Goal: Task Accomplishment & Management: Use online tool/utility

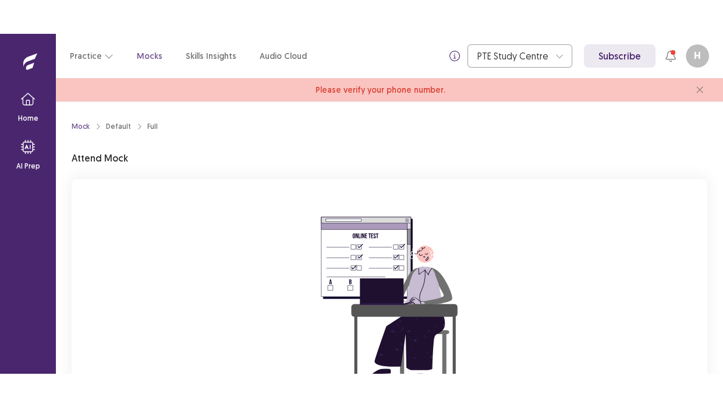
scroll to position [144, 0]
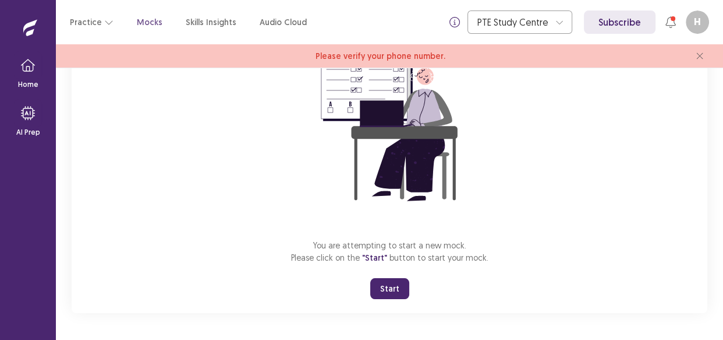
click at [384, 285] on button "Start" at bounding box center [389, 288] width 39 height 21
click at [384, 337] on div "Mock Default Full Attend Mock You are attempting to start a new mock. Please cl…" at bounding box center [390, 132] width 664 height 416
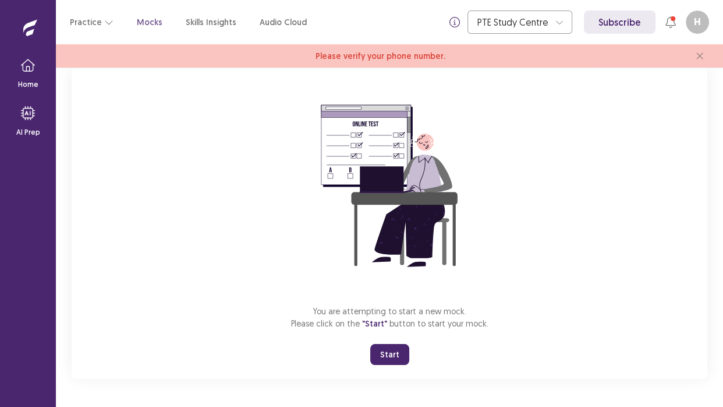
scroll to position [77, 0]
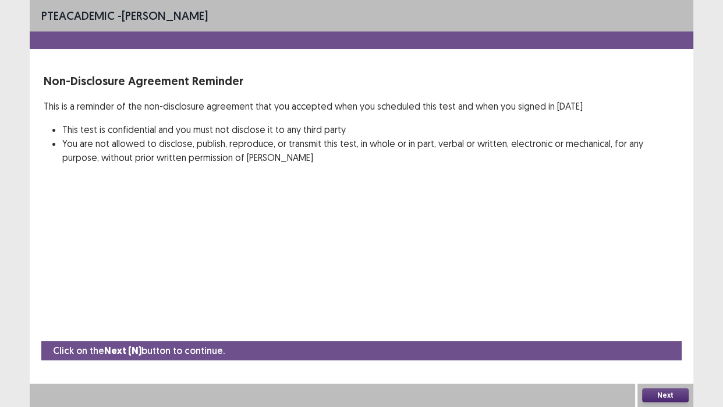
click at [656, 339] on button "Next" at bounding box center [665, 395] width 47 height 14
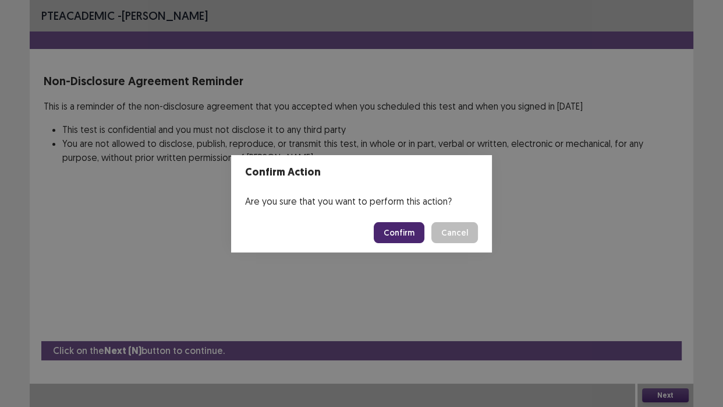
click at [405, 232] on button "Confirm" at bounding box center [399, 232] width 51 height 21
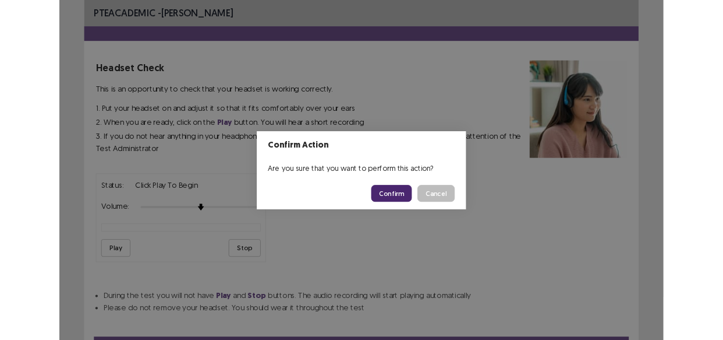
scroll to position [56, 0]
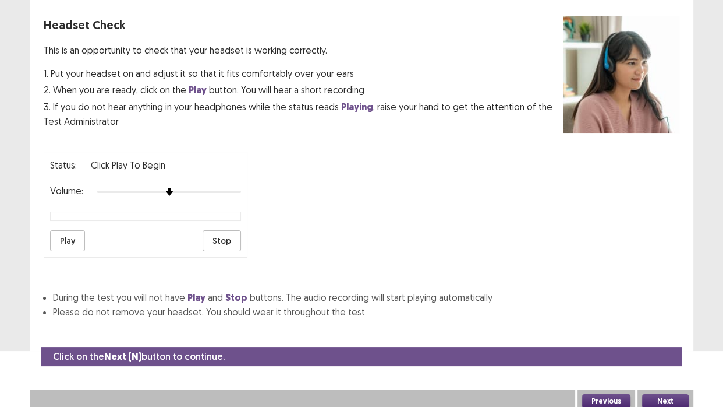
click at [658, 339] on button "Next" at bounding box center [665, 401] width 47 height 14
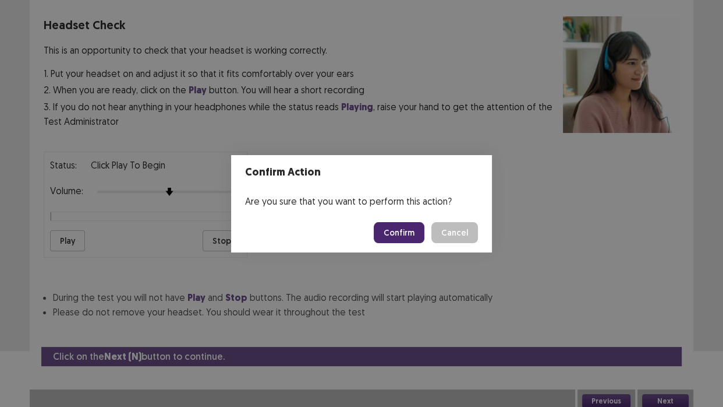
click at [452, 236] on button "Cancel" at bounding box center [455, 232] width 47 height 21
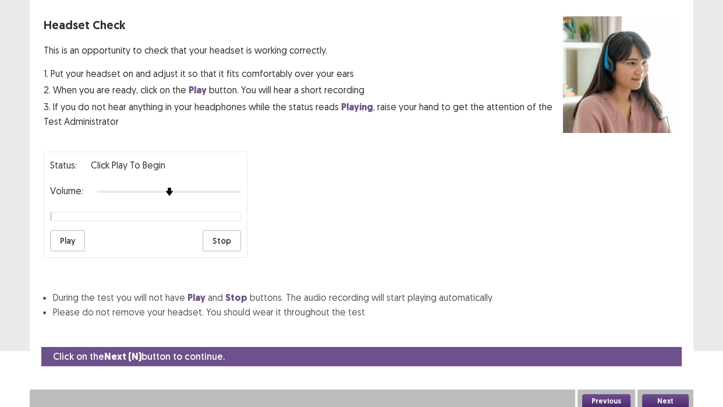
click at [665, 339] on button "Next" at bounding box center [665, 401] width 47 height 14
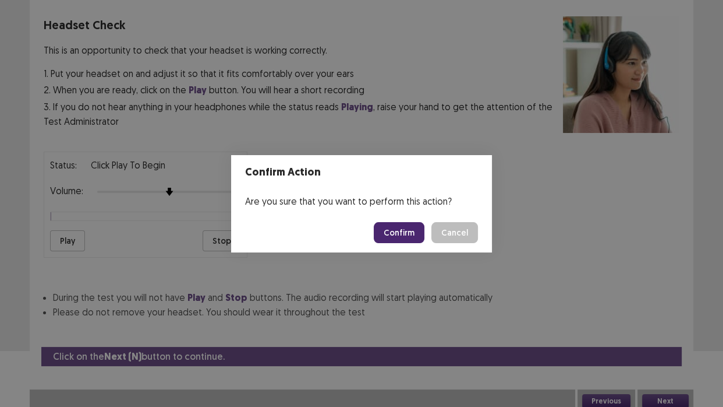
click at [292, 203] on div "Are you sure that you want to perform this action?" at bounding box center [361, 200] width 261 height 23
drag, startPoint x: 246, startPoint y: 204, endPoint x: 263, endPoint y: 203, distance: 17.5
click at [263, 203] on div "Are you sure that you want to perform this action?" at bounding box center [361, 200] width 261 height 23
click at [295, 198] on div "Are you sure that you want to perform this action?" at bounding box center [361, 200] width 261 height 23
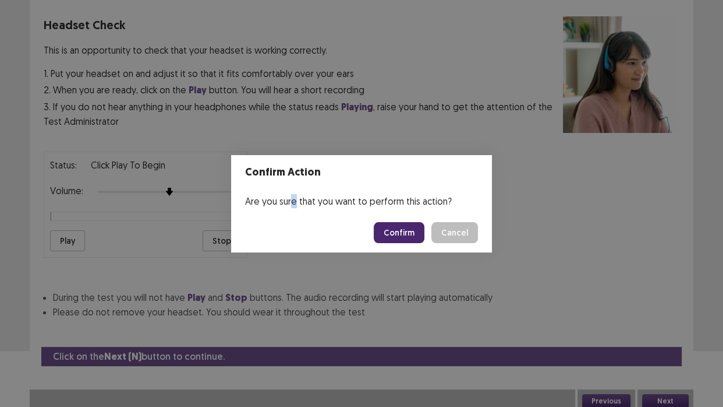
click at [295, 198] on div "Are you sure that you want to perform this action?" at bounding box center [361, 200] width 261 height 23
drag, startPoint x: 296, startPoint y: 216, endPoint x: 312, endPoint y: 216, distance: 15.7
click at [312, 216] on footer "Confirm Cancel" at bounding box center [361, 233] width 261 height 40
drag, startPoint x: 248, startPoint y: 201, endPoint x: 255, endPoint y: 186, distance: 16.2
click at [255, 186] on section "Confirm Action Are you sure that you want to perform this action? Confirm Cancel" at bounding box center [361, 203] width 261 height 97
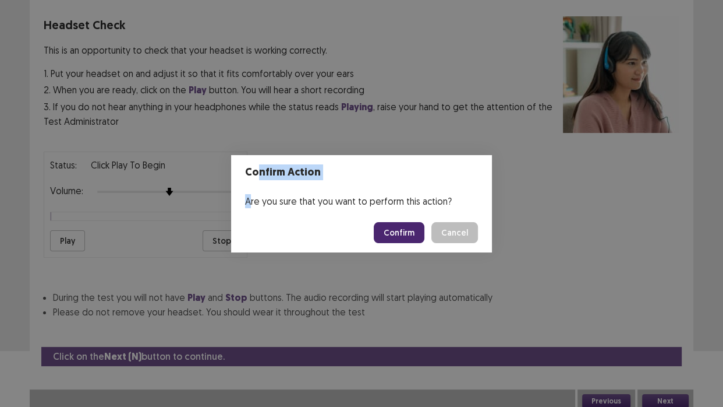
click at [264, 187] on header "Confirm Action" at bounding box center [361, 172] width 261 height 34
click at [445, 236] on button "Cancel" at bounding box center [455, 232] width 47 height 21
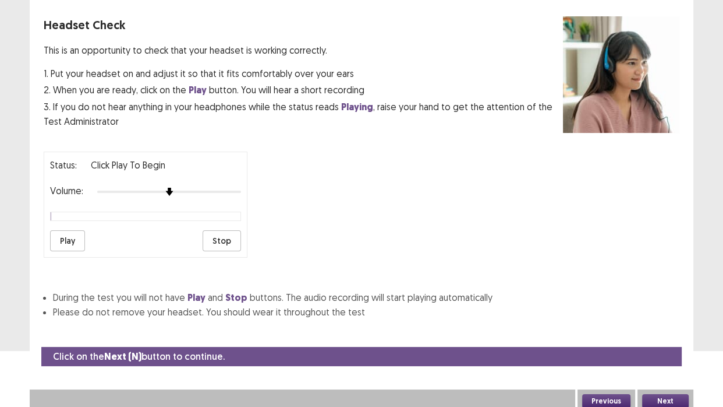
click at [275, 184] on div "Status: Click Play to Begin Volume: Play Stop" at bounding box center [362, 199] width 636 height 115
drag, startPoint x: 40, startPoint y: 50, endPoint x: 132, endPoint y: 76, distance: 96.2
click at [132, 76] on div "Headset Check This is an opportunity to check that your headset is working corr…" at bounding box center [362, 167] width 664 height 302
drag, startPoint x: 282, startPoint y: 190, endPoint x: 233, endPoint y: 161, distance: 57.1
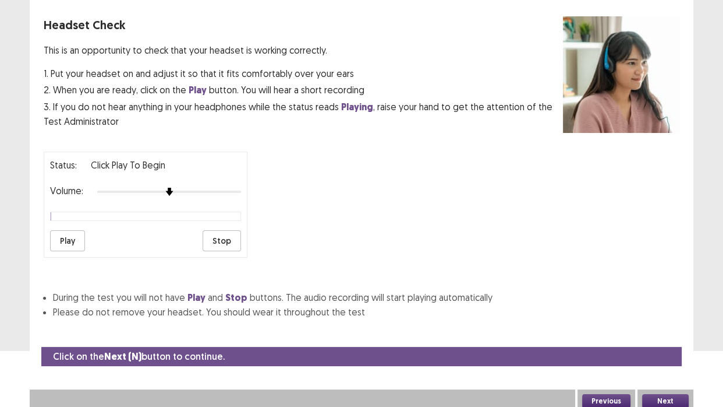
click at [233, 161] on div "Status: Click Play to Begin Volume: Play Stop" at bounding box center [362, 199] width 636 height 115
drag, startPoint x: 41, startPoint y: 47, endPoint x: 116, endPoint y: 69, distance: 79.1
click at [116, 69] on div "Headset Check This is an opportunity to check that your headset is working corr…" at bounding box center [362, 167] width 664 height 302
click at [48, 48] on p "This is an opportunity to check that your headset is working correctly." at bounding box center [304, 50] width 520 height 14
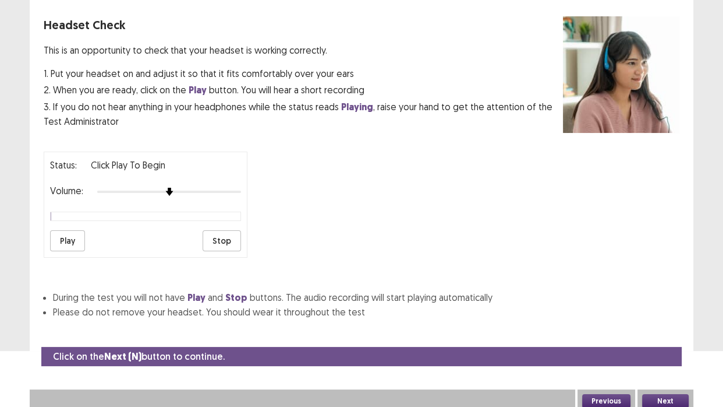
click at [54, 74] on p "1. Put your headset on and adjust it so that it fits comfortably over your ears" at bounding box center [304, 73] width 520 height 14
click at [116, 75] on p "1. Put your headset on and adjust it so that it fits comfortably over your ears" at bounding box center [304, 73] width 520 height 14
click at [195, 88] on strong "Play" at bounding box center [198, 90] width 18 height 12
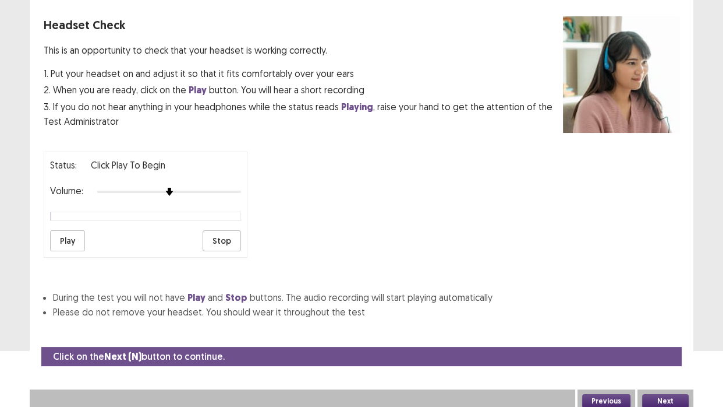
click at [195, 88] on strong "Play" at bounding box center [198, 90] width 18 height 12
click at [228, 75] on p "1. Put your headset on and adjust it so that it fits comfortably over your ears" at bounding box center [304, 73] width 520 height 14
click at [282, 93] on p "2. When you are ready, click on the Play button. You will hear a short recording" at bounding box center [304, 90] width 520 height 15
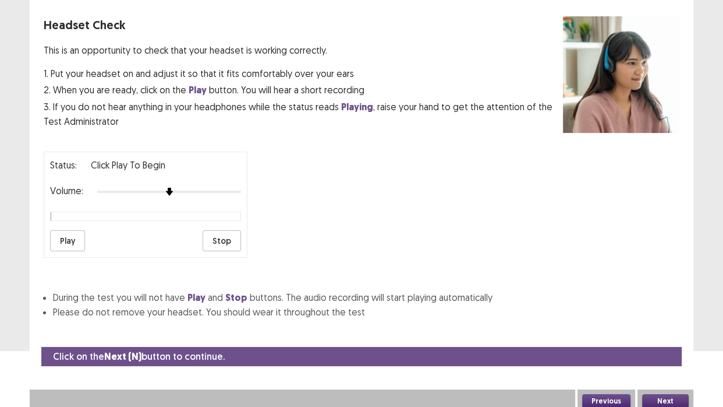
click at [283, 93] on p "2. When you are ready, click on the Play button. You will hear a short recording" at bounding box center [304, 90] width 520 height 15
click at [382, 105] on p "3. If you do not hear anything in your headphones while the status reads Playin…" at bounding box center [304, 114] width 520 height 29
